Goal: Find specific page/section: Find specific page/section

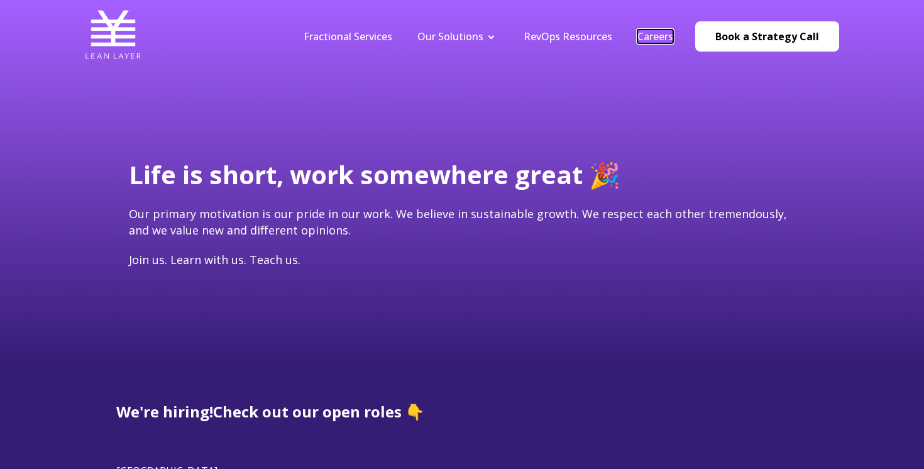
click at [658, 34] on link "Careers" at bounding box center [656, 37] width 36 height 14
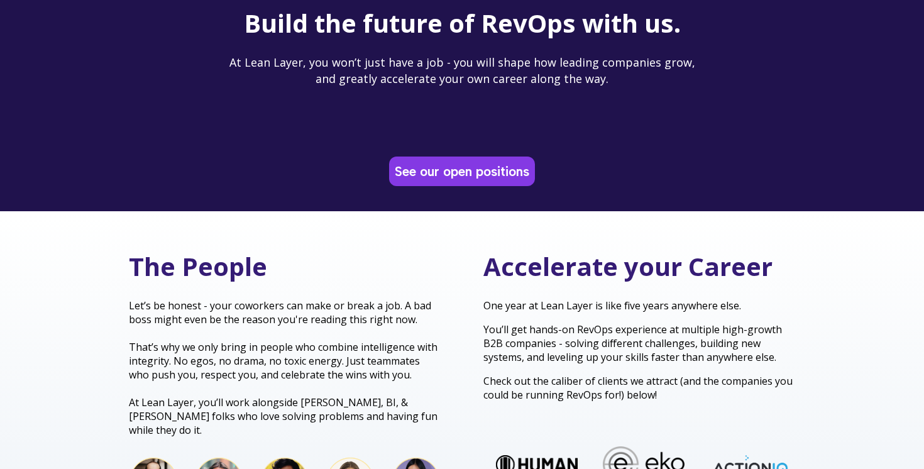
scroll to position [159, 0]
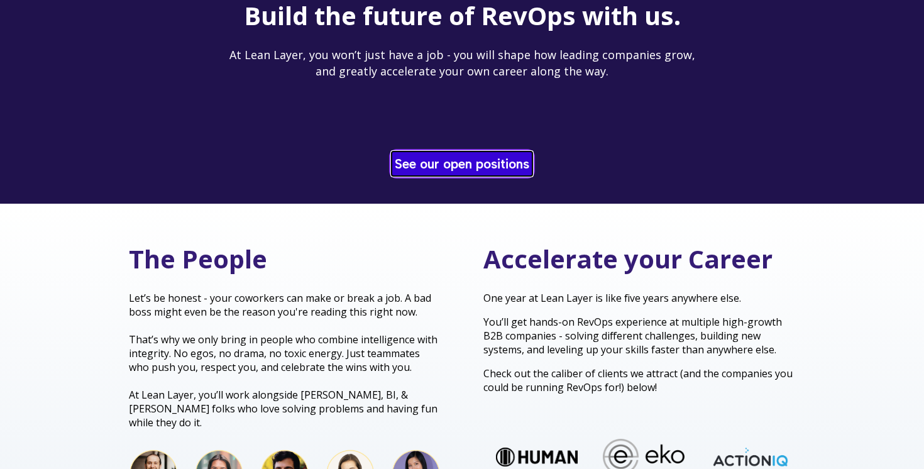
click at [438, 168] on link "See our open positions" at bounding box center [462, 164] width 141 height 25
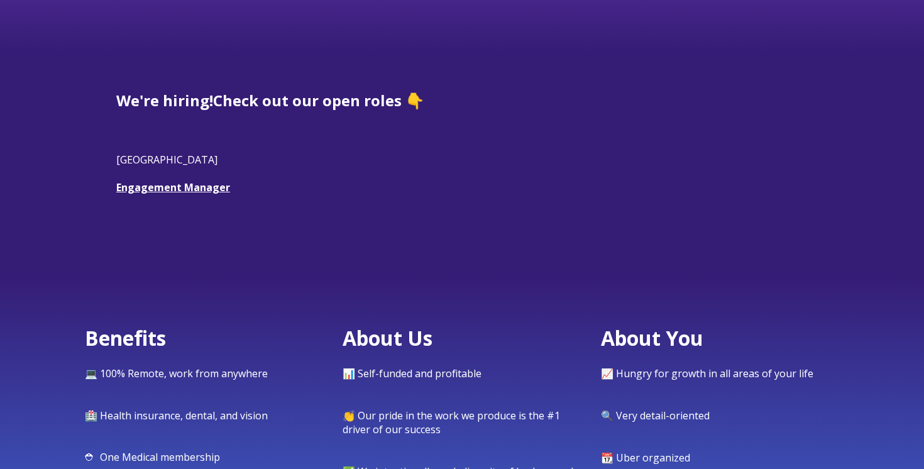
scroll to position [336, 0]
